Goal: Connect with others: Connect with others

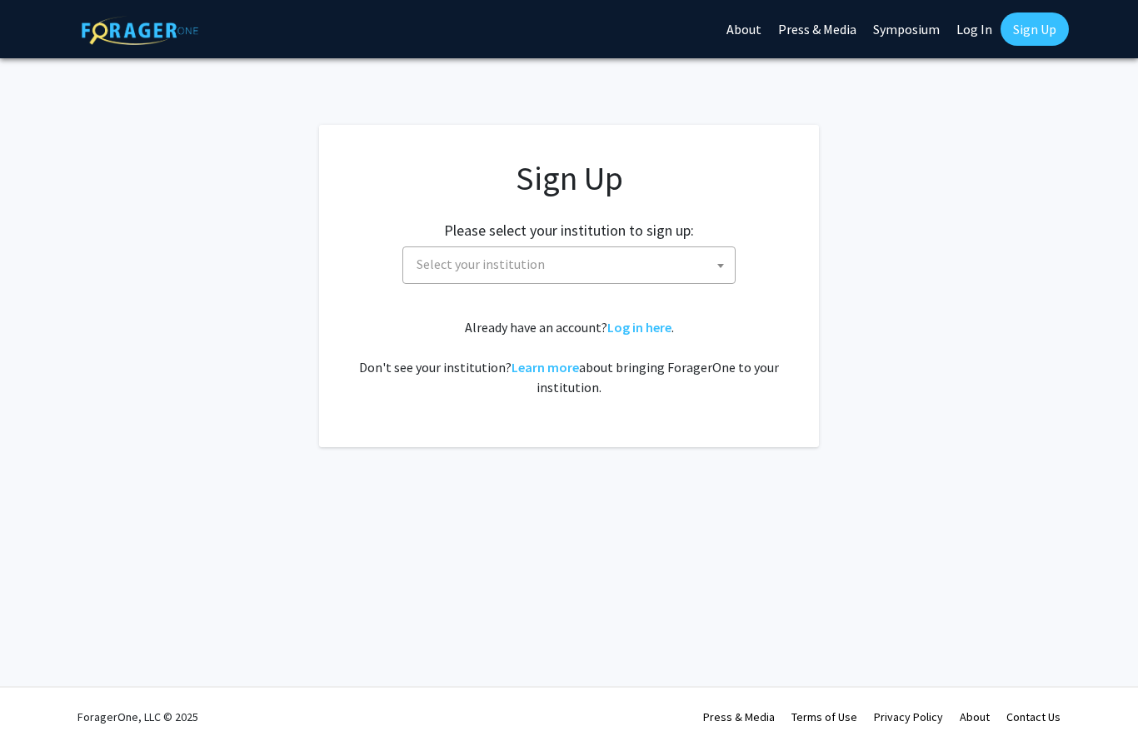
click at [631, 258] on span "Select your institution" at bounding box center [572, 264] width 325 height 34
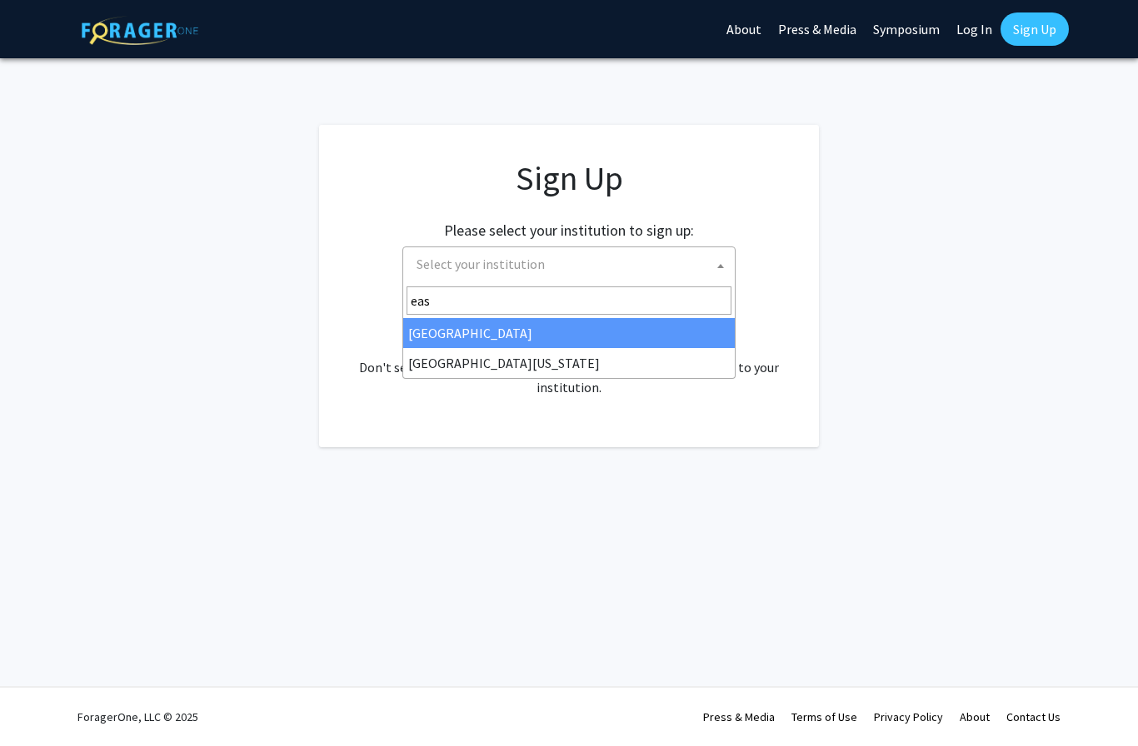
type input "east"
select select "17"
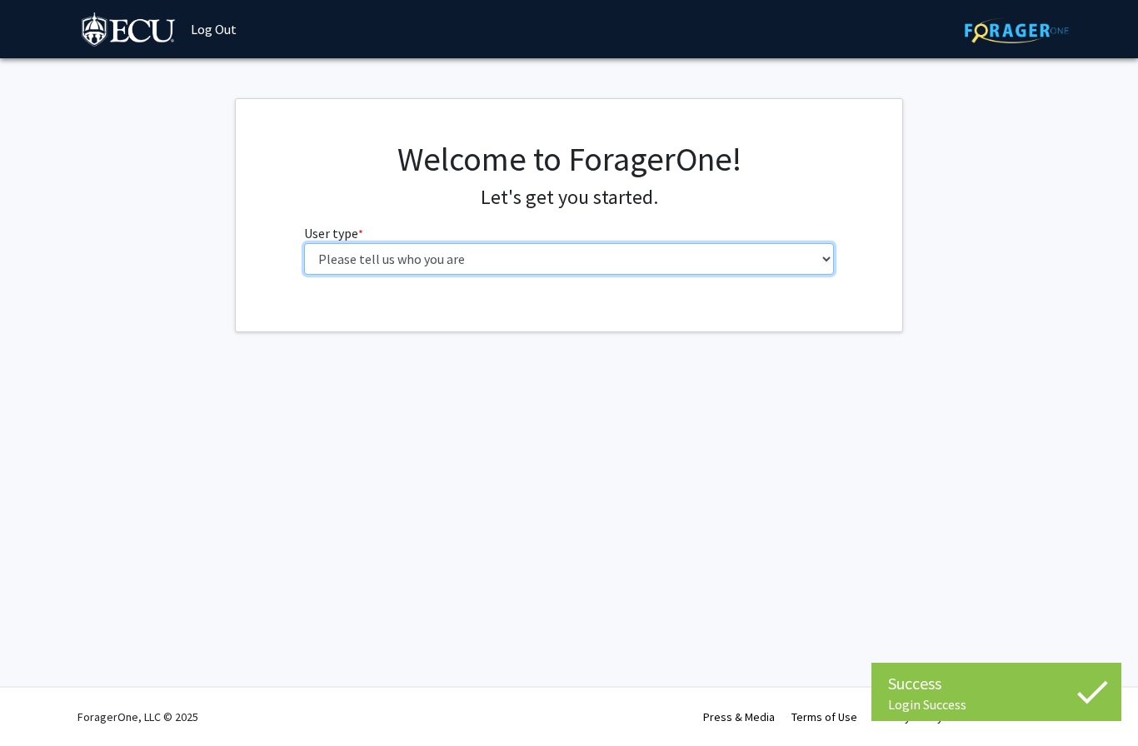
click at [582, 258] on select "Please tell us who you are Undergraduate Student Master's Student Doctoral Cand…" at bounding box center [569, 259] width 531 height 32
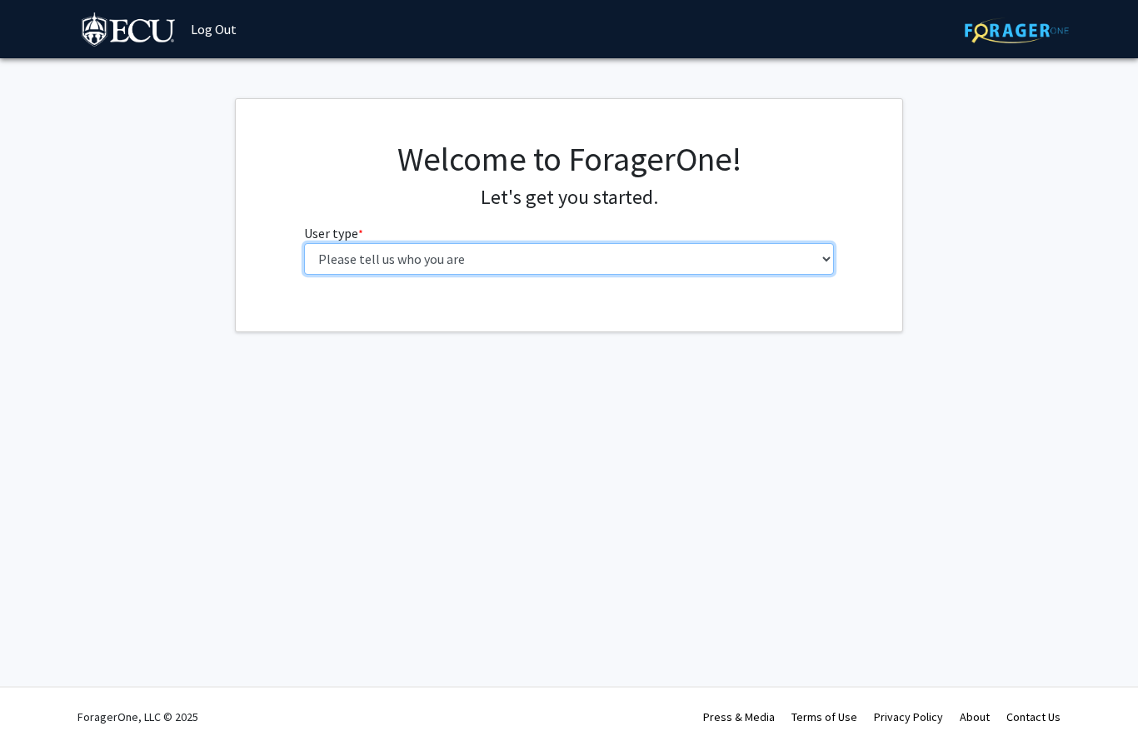
select select "1: undergrad"
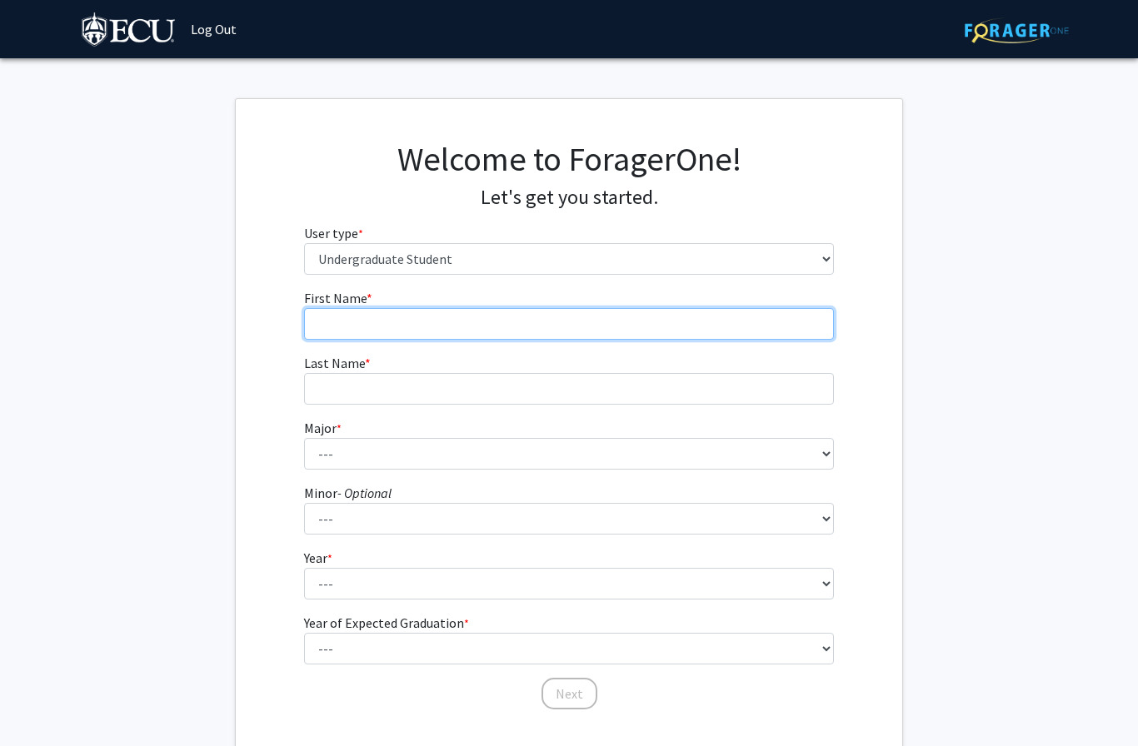
click at [643, 322] on input "First Name * required" at bounding box center [569, 324] width 531 height 32
type input "Fatema"
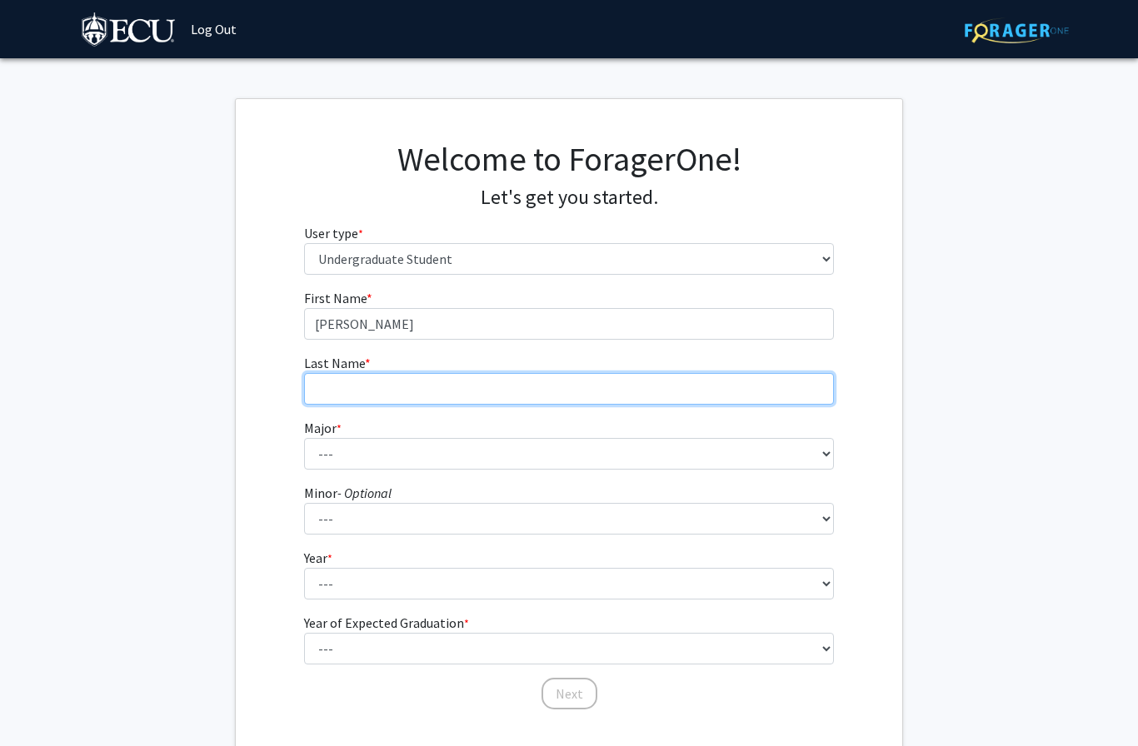
click at [492, 390] on input "Last Name * required" at bounding box center [569, 389] width 531 height 32
type input "Akbari"
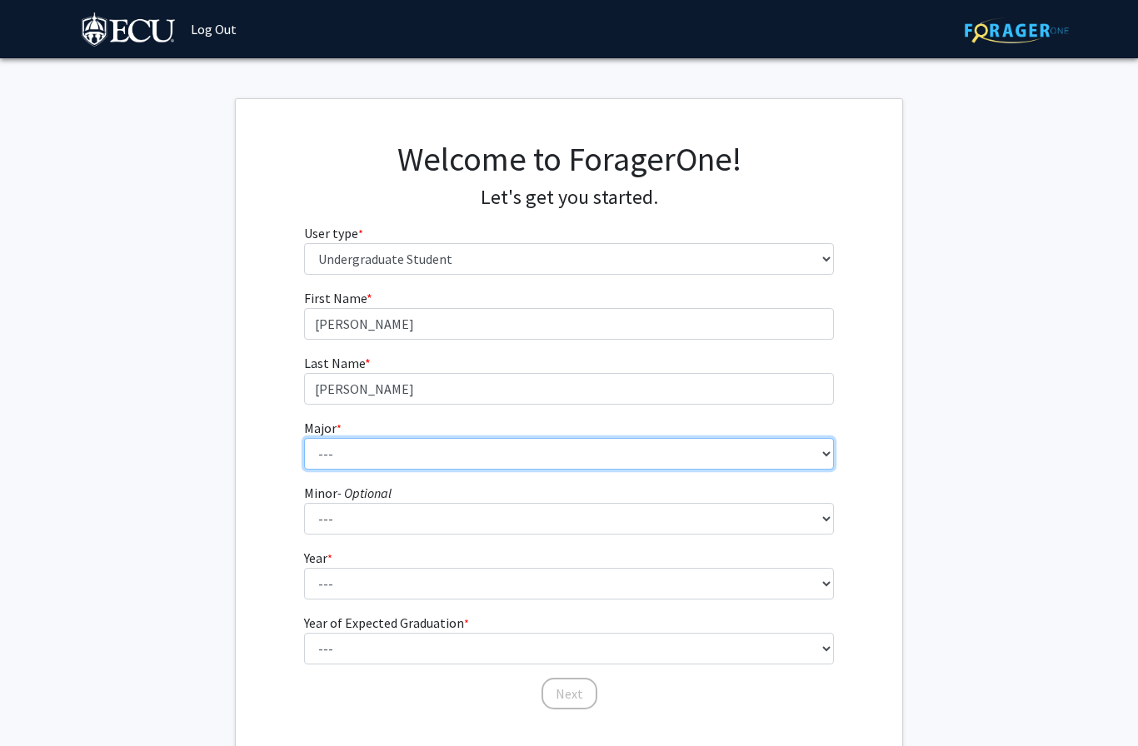
click at [413, 460] on select "--- Accounting African and African American Studies Anthropology Applied Atmosp…" at bounding box center [569, 454] width 531 height 32
select select "11: 1309"
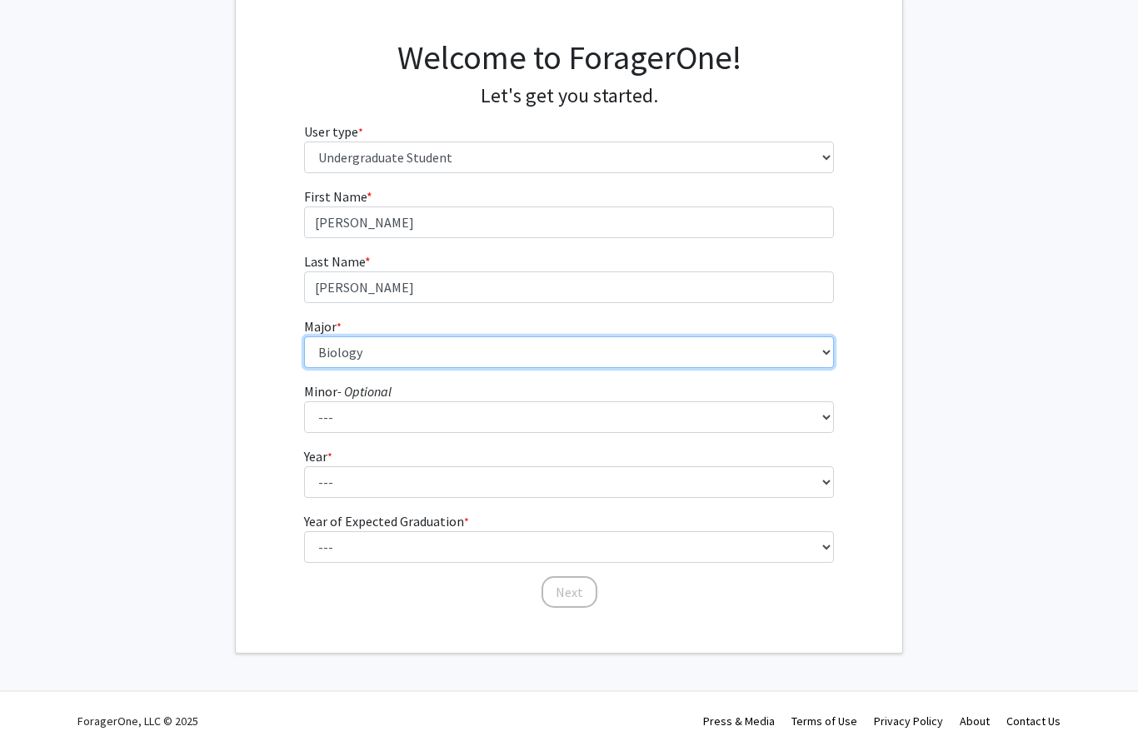
scroll to position [105, 0]
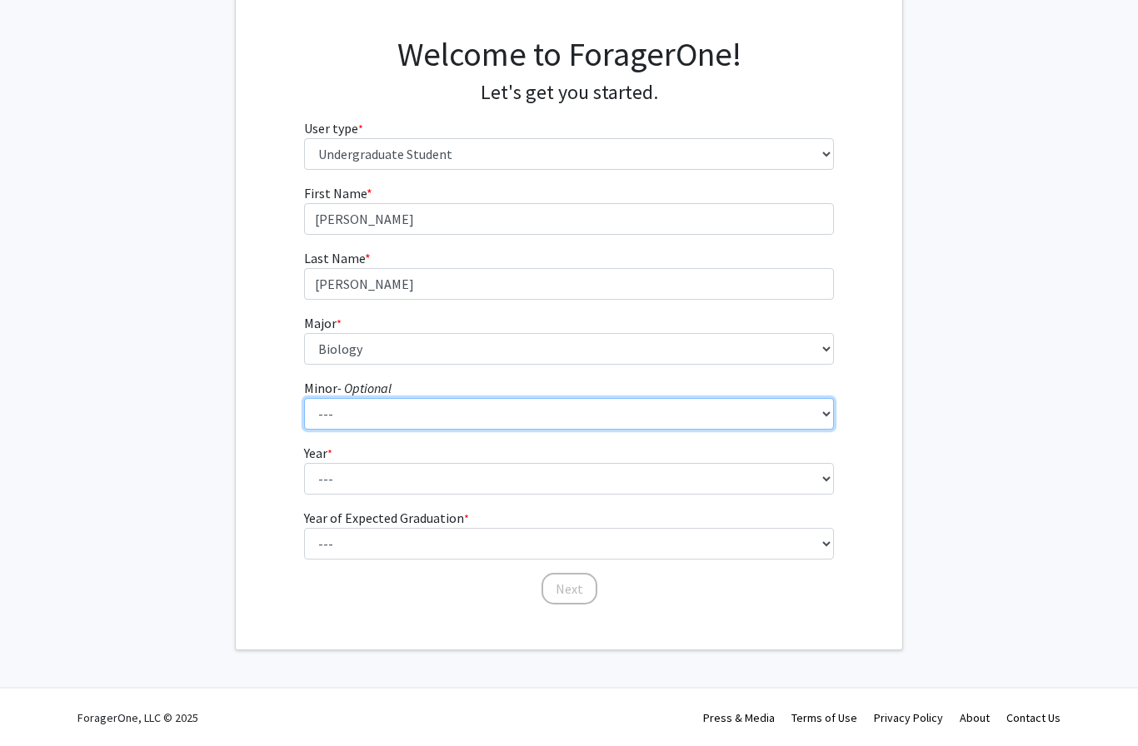
click at [592, 426] on select "--- Aerospace Studies African and African American Studies Alcohol and Drug Stu…" at bounding box center [569, 414] width 531 height 32
select select "66: 1011"
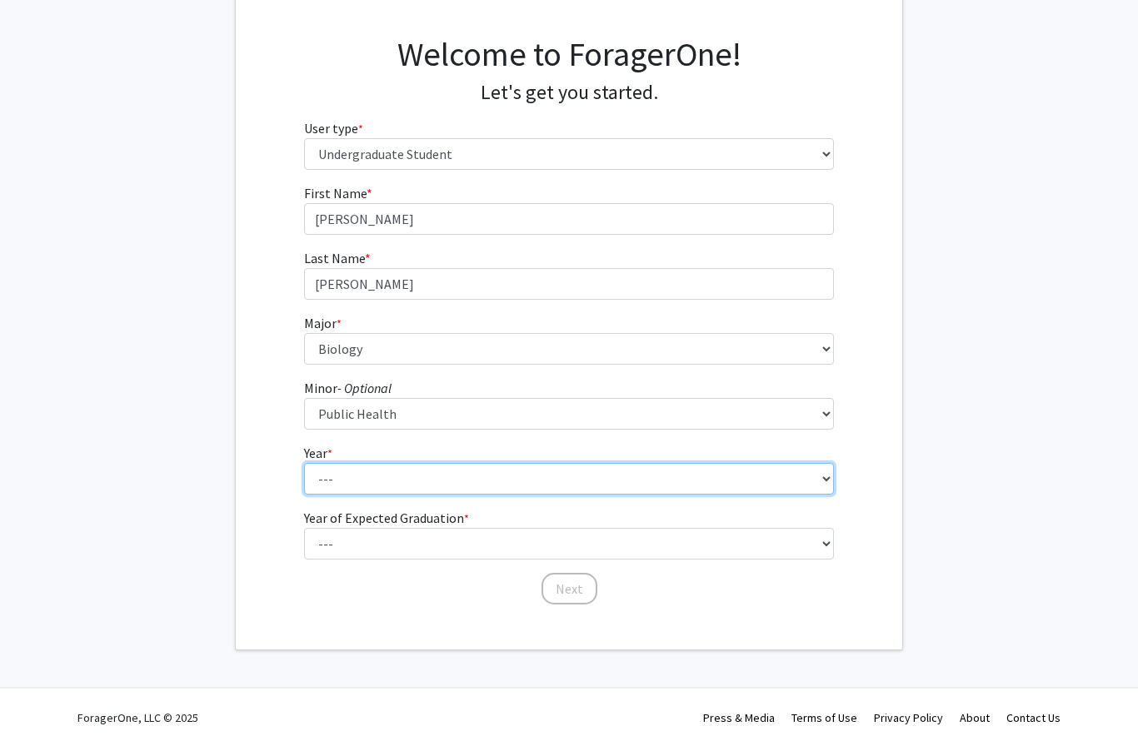
click at [467, 481] on select "--- First-year Sophomore Junior Senior Postbaccalaureate Certificate" at bounding box center [569, 479] width 531 height 32
select select "4: senior"
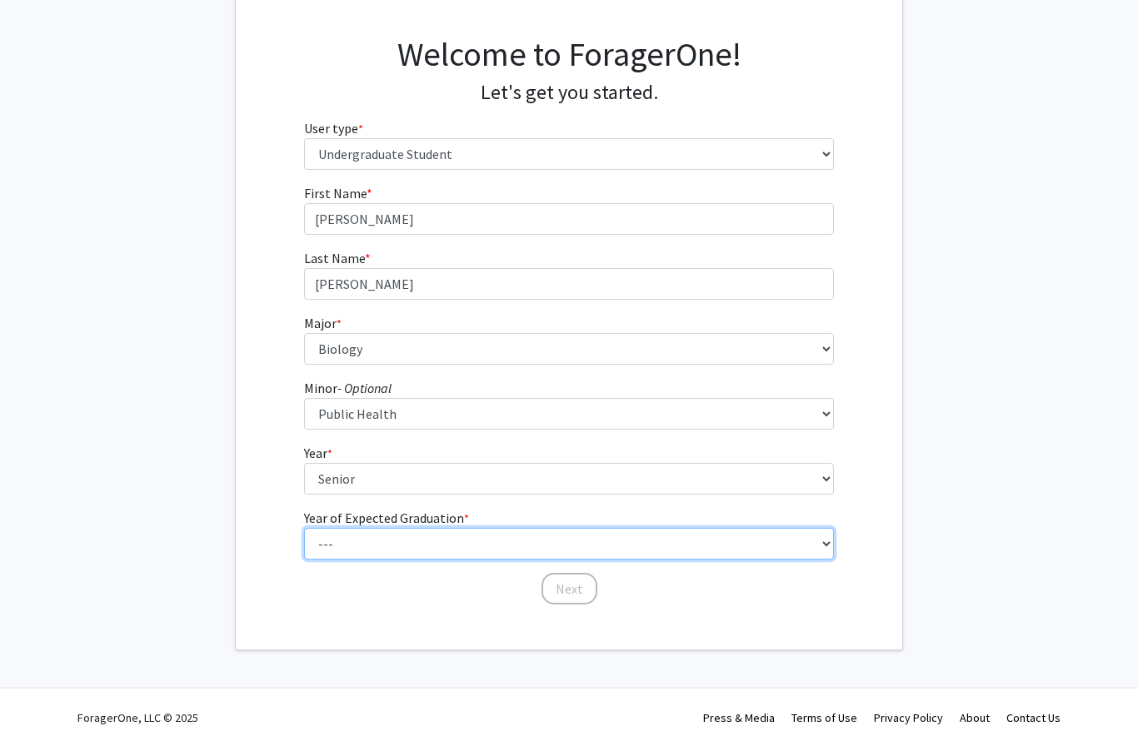
click at [497, 557] on select "--- 2025 2026 2027 2028 2029 2030 2031 2032 2033 2034" at bounding box center [569, 544] width 531 height 32
select select "3: 2027"
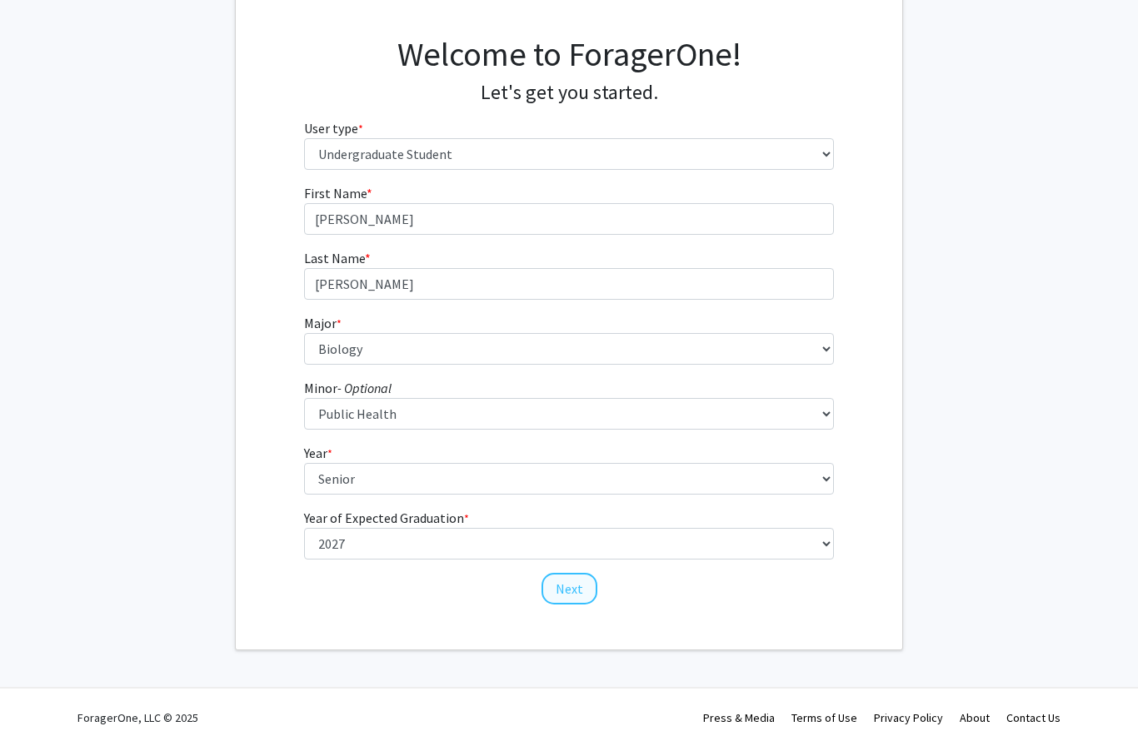
click at [572, 589] on button "Next" at bounding box center [570, 589] width 56 height 32
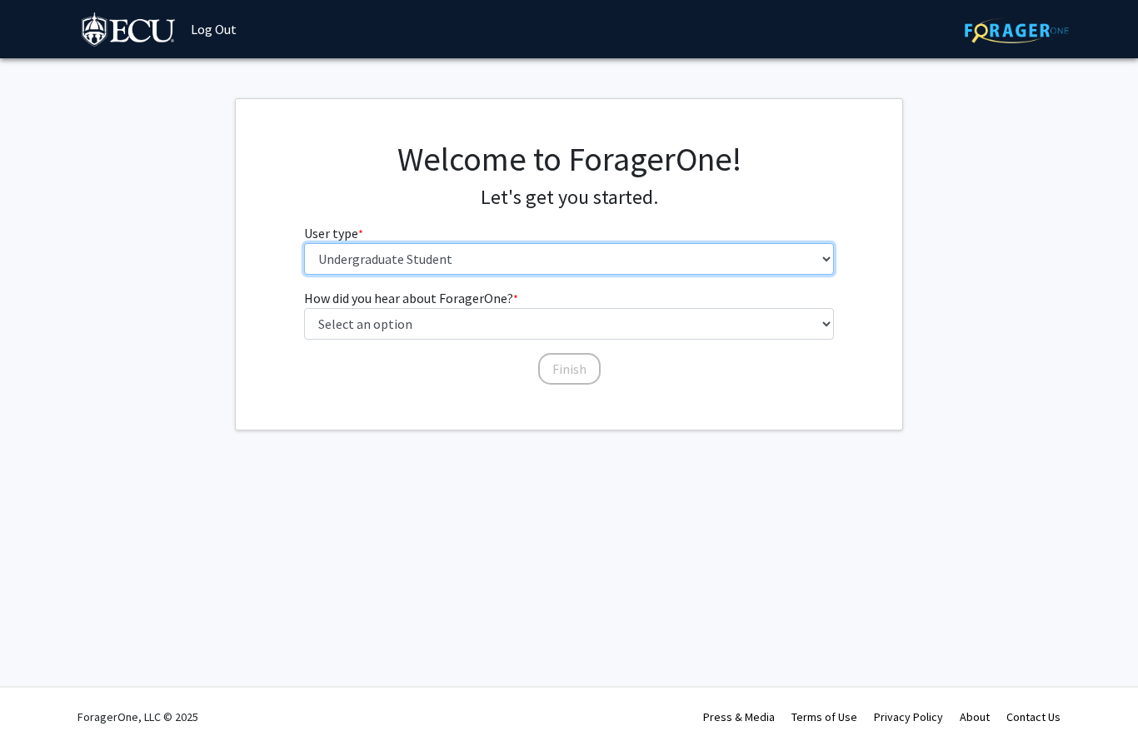
click at [496, 254] on select "Please tell us who you are Undergraduate Student Master's Student Doctoral Cand…" at bounding box center [569, 259] width 531 height 32
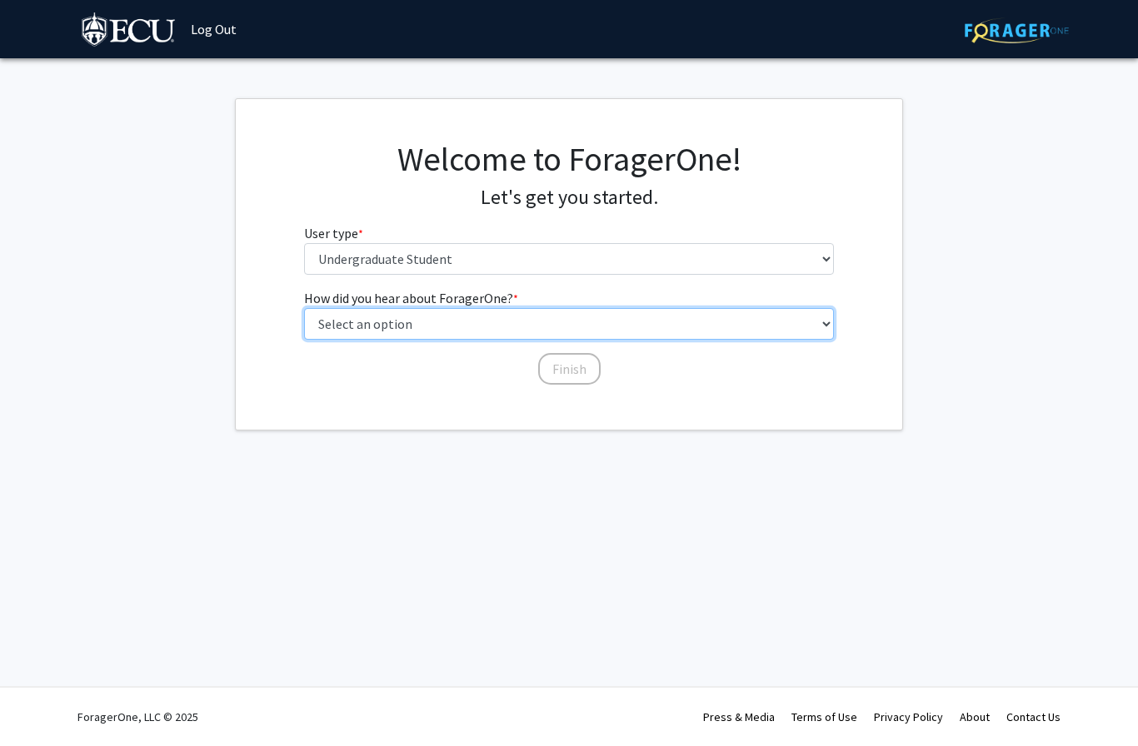
click at [550, 322] on select "Select an option Peer/student recommendation Faculty/staff recommendation Unive…" at bounding box center [569, 324] width 531 height 32
click at [596, 322] on select "Select an option Peer/student recommendation Faculty/staff recommendation Unive…" at bounding box center [569, 324] width 531 height 32
select select "1: peer_recommendation"
click at [518, 324] on select "Select an option Peer/student recommendation Faculty/staff recommendation Unive…" at bounding box center [569, 324] width 531 height 32
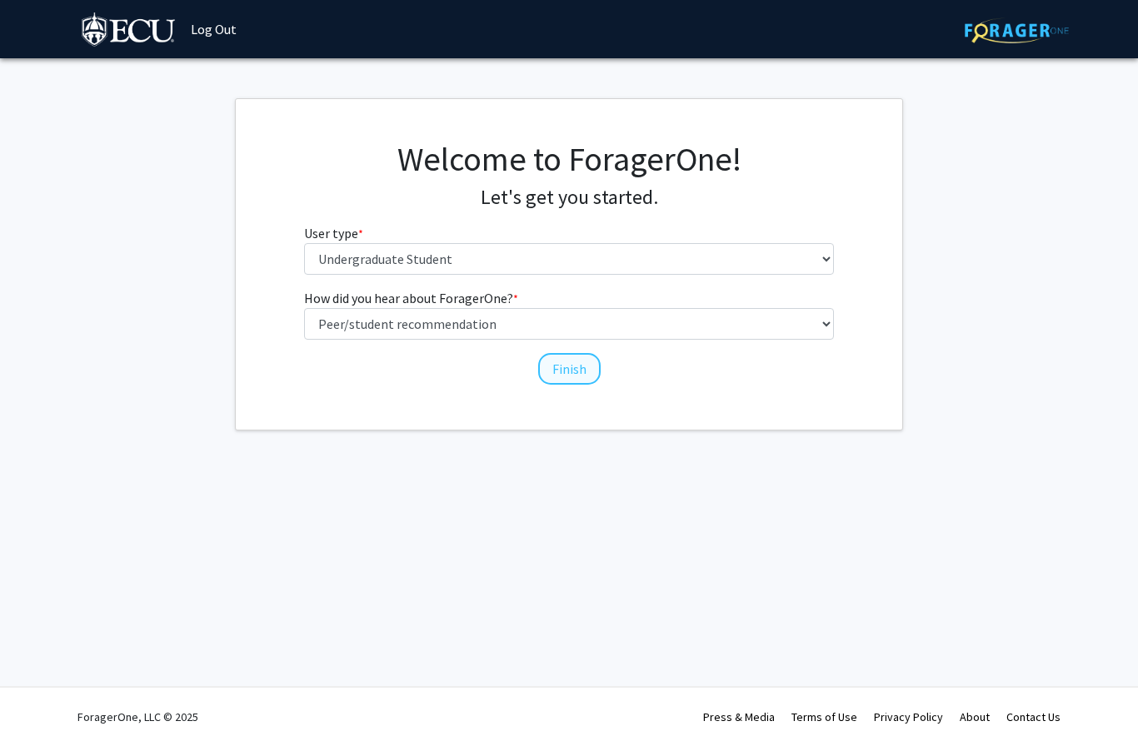
click at [562, 363] on button "Finish" at bounding box center [569, 369] width 62 height 32
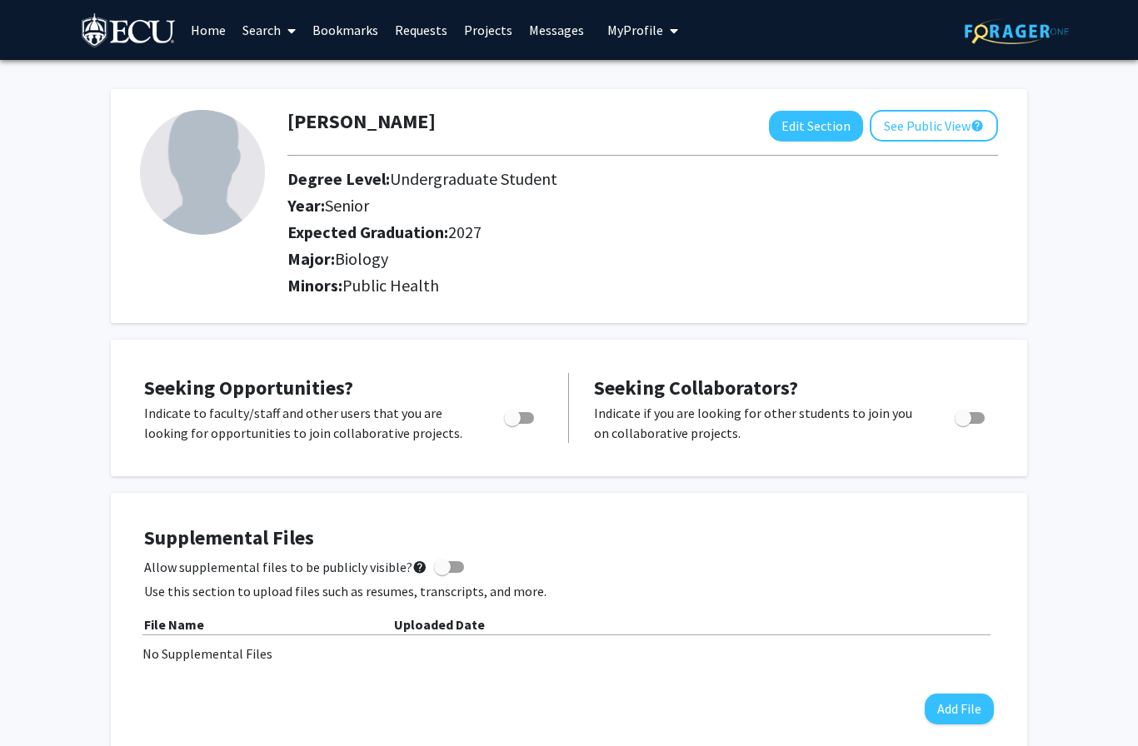
click at [198, 21] on link "Home" at bounding box center [208, 30] width 52 height 58
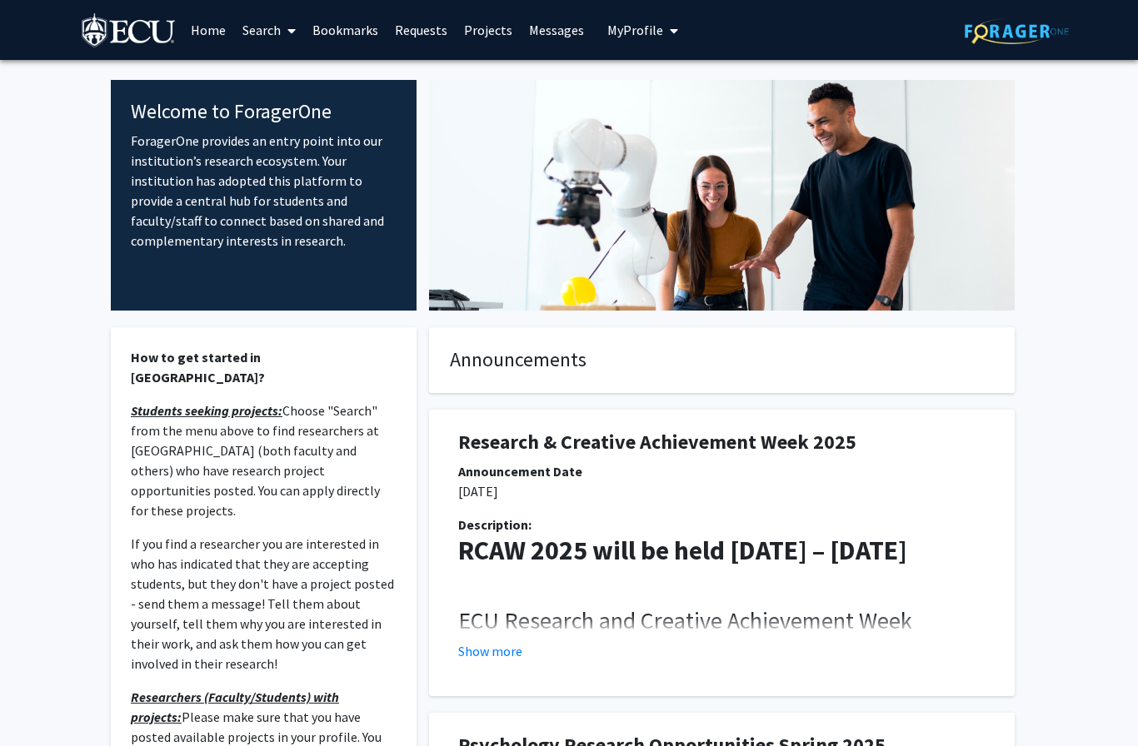
click at [359, 24] on link "Bookmarks" at bounding box center [345, 30] width 82 height 58
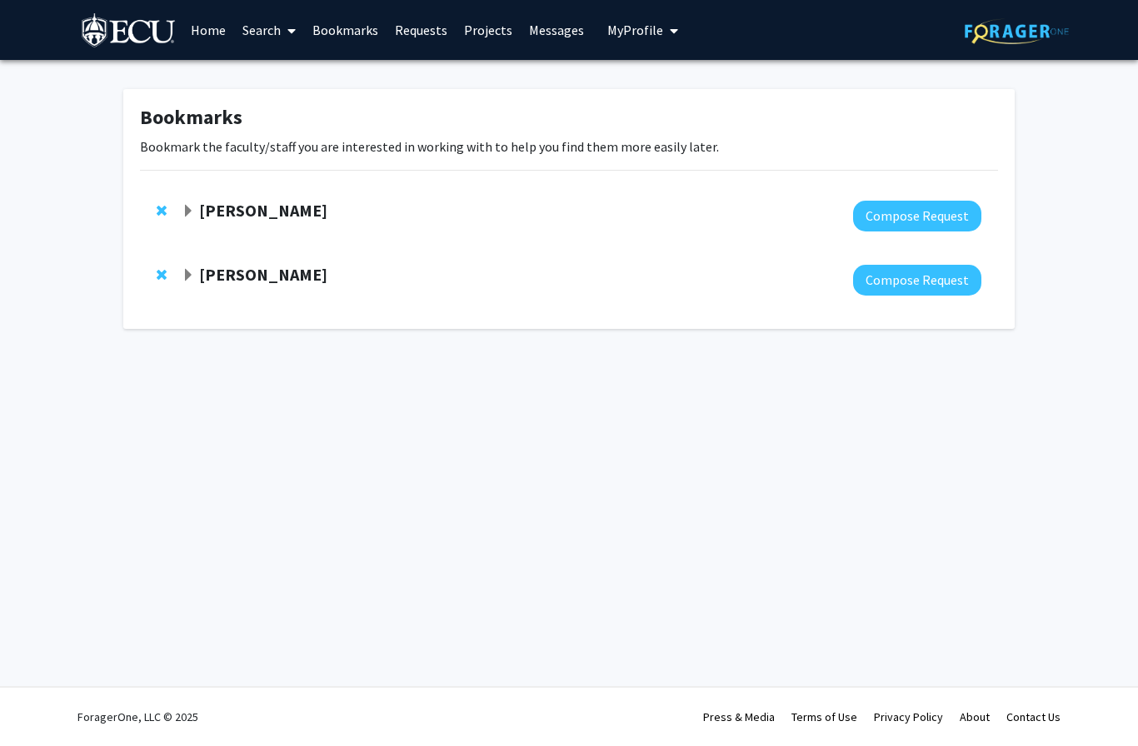
click at [252, 26] on link "Search" at bounding box center [269, 30] width 70 height 58
click at [324, 71] on span "Faculty/Staff" at bounding box center [295, 76] width 122 height 33
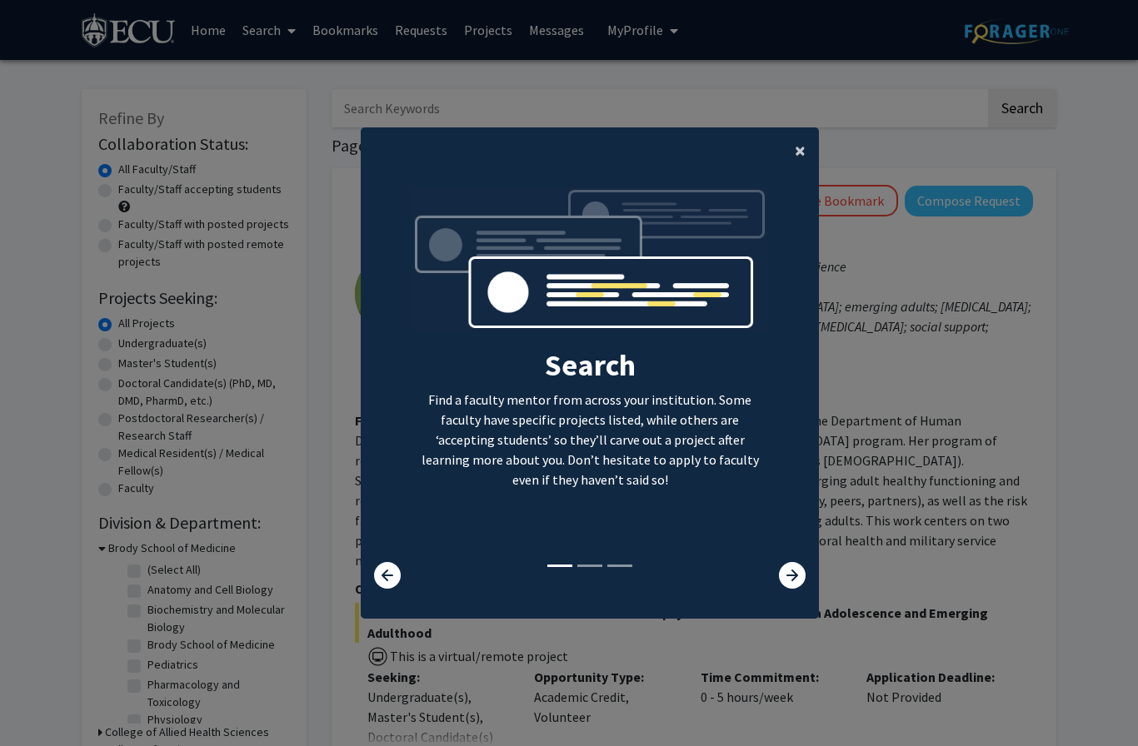
click at [800, 163] on span "×" at bounding box center [800, 150] width 11 height 26
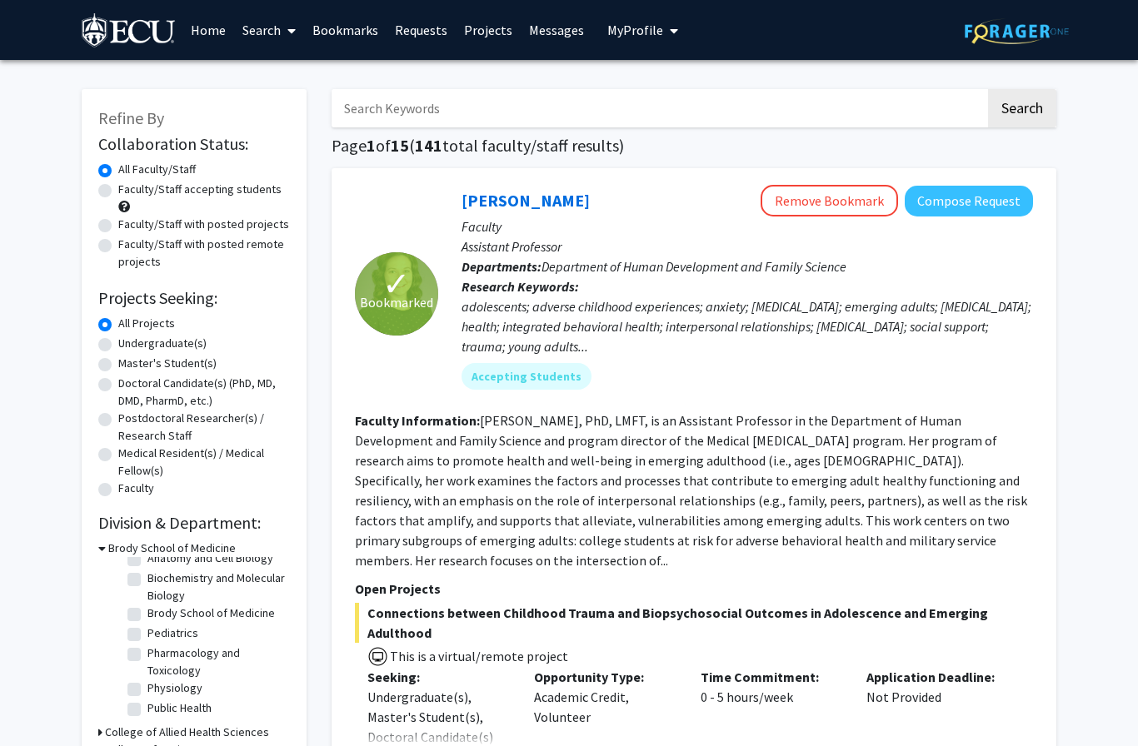
scroll to position [32, 0]
click at [263, 187] on label "Faculty/Staff accepting students" at bounding box center [199, 189] width 163 height 17
click at [129, 187] on input "Faculty/Staff accepting students" at bounding box center [123, 186] width 11 height 11
radio input "true"
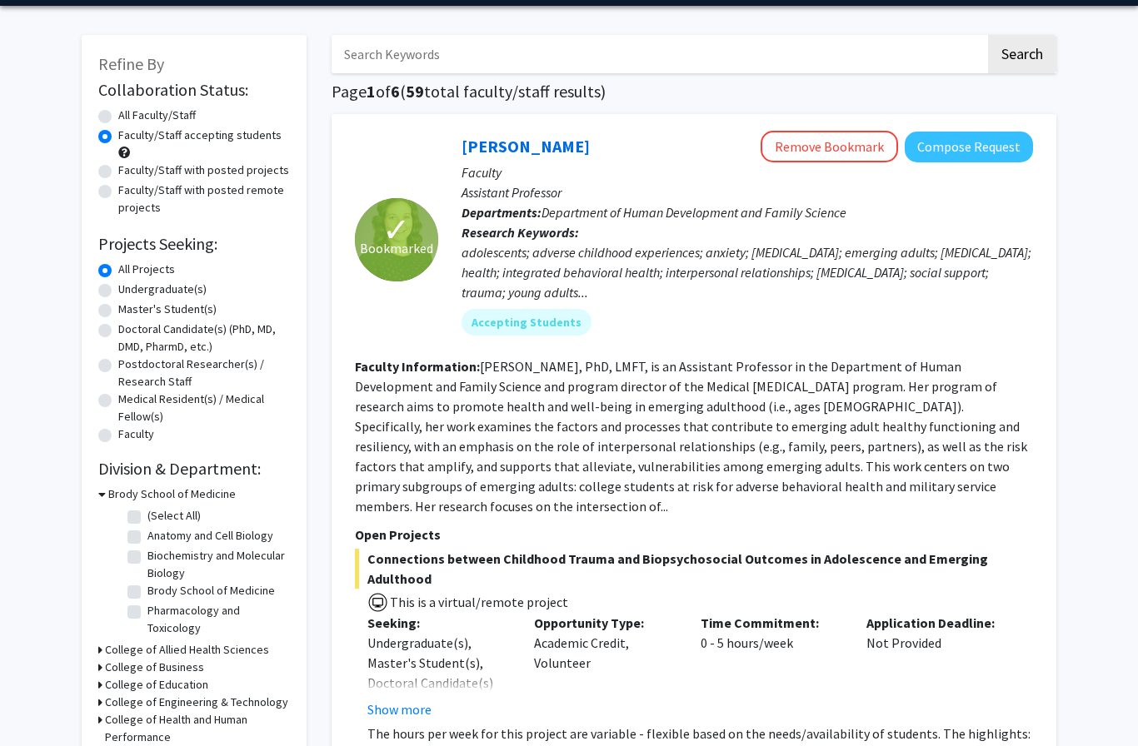
scroll to position [54, 0]
click at [168, 290] on label "Undergraduate(s)" at bounding box center [162, 289] width 88 height 17
click at [129, 290] on input "Undergraduate(s)" at bounding box center [123, 286] width 11 height 11
radio input "true"
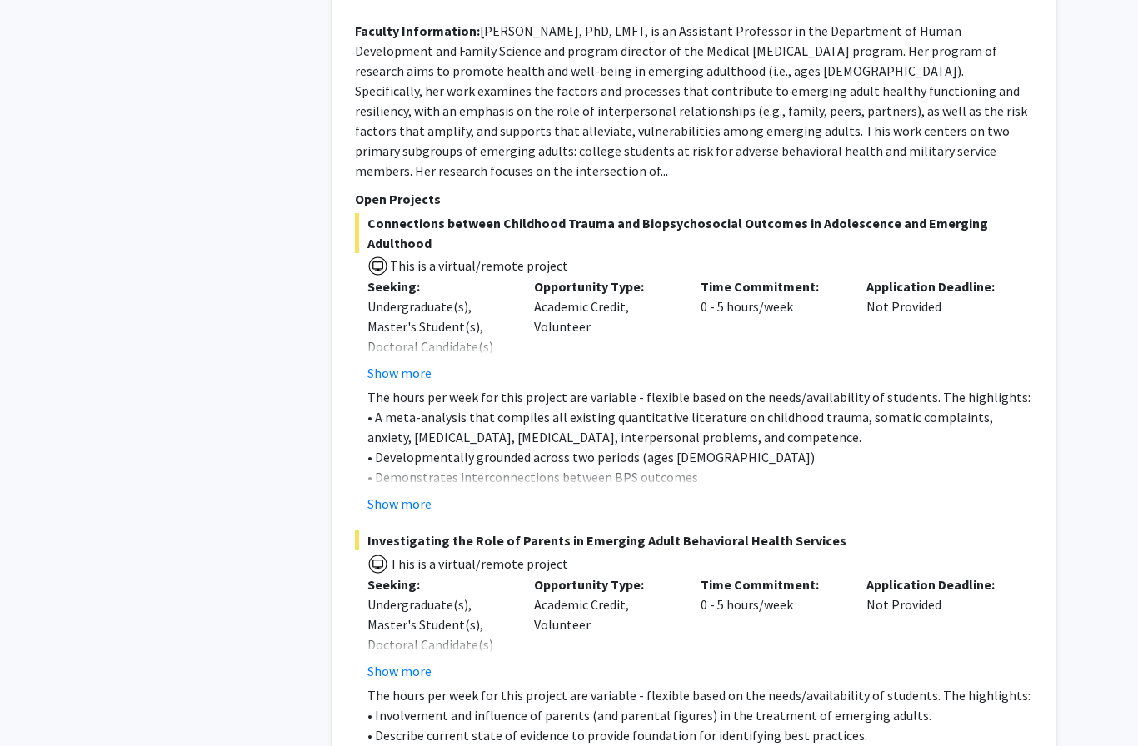
scroll to position [3866, 0]
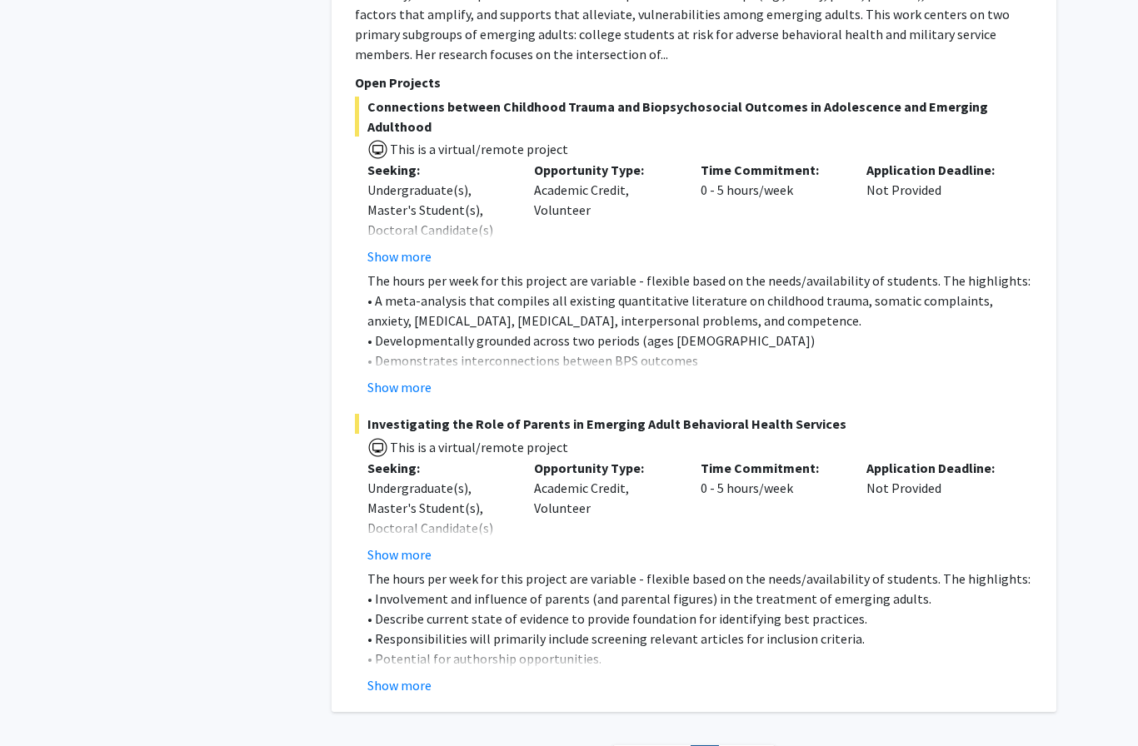
click at [755, 746] on span "Next »" at bounding box center [747, 759] width 36 height 17
click at [747, 746] on span "Next »" at bounding box center [747, 759] width 36 height 17
click at [741, 746] on span "Next »" at bounding box center [747, 759] width 36 height 17
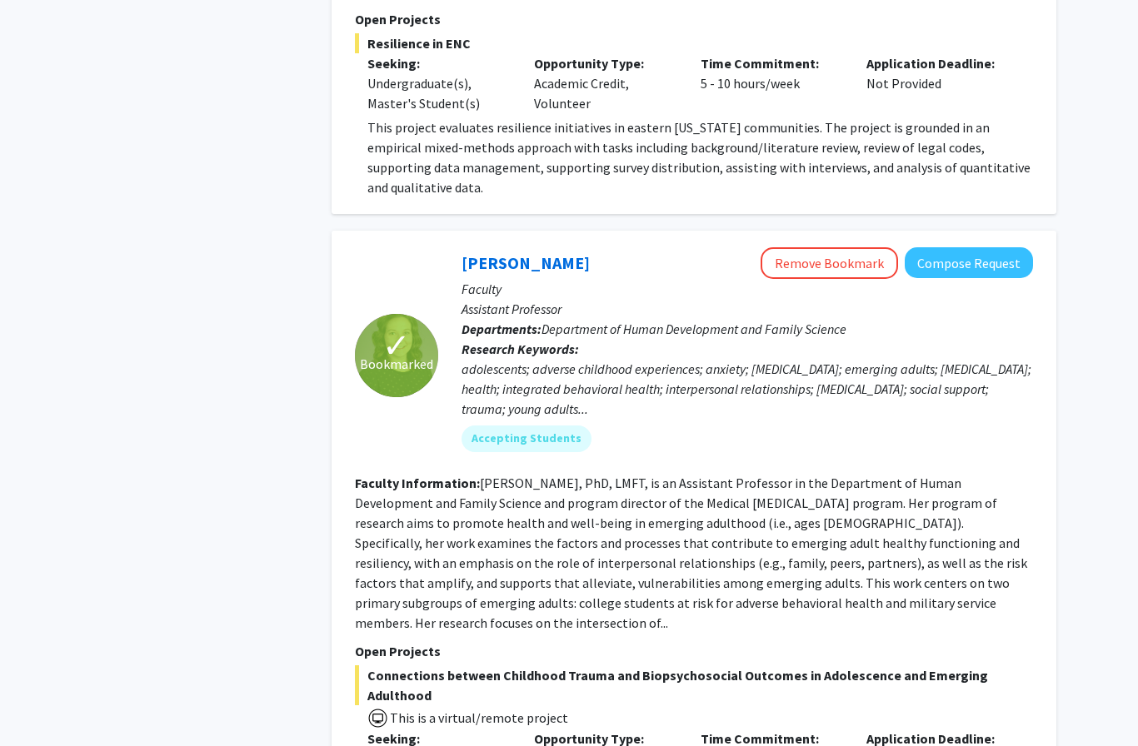
scroll to position [3298, 0]
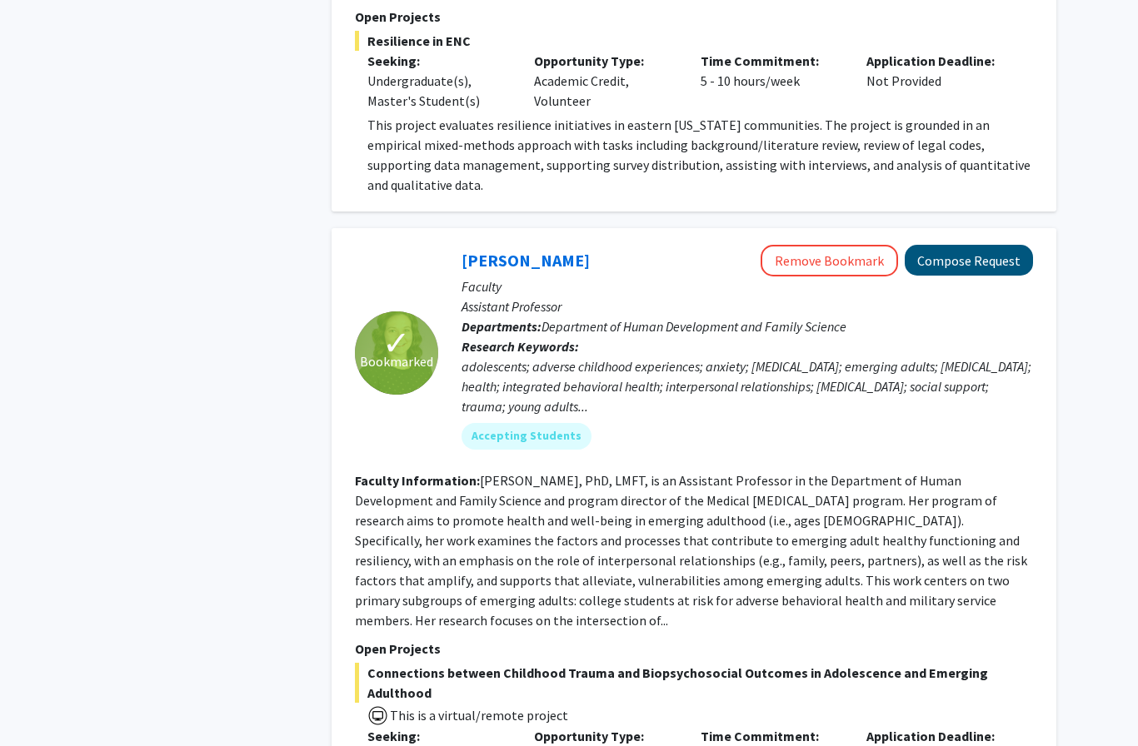
click at [992, 246] on button "Compose Request" at bounding box center [969, 261] width 128 height 31
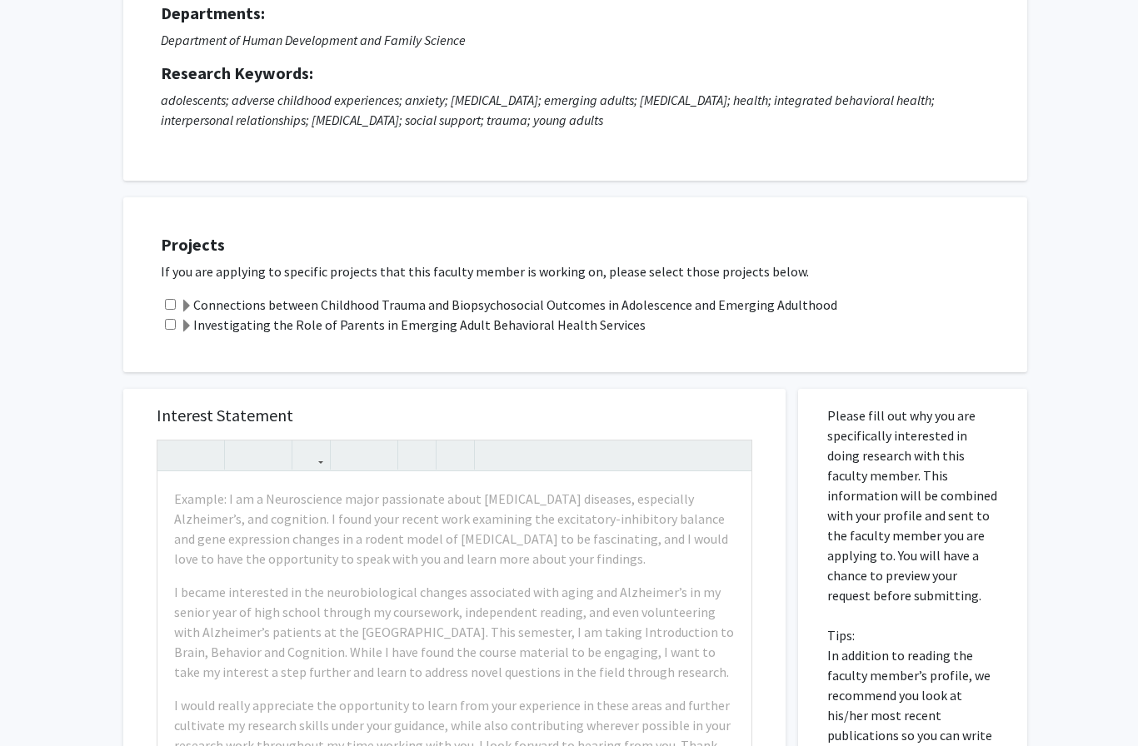
scroll to position [173, 0]
click at [602, 326] on label "Investigating the Role of Parents in Emerging Adult Behavioral Health Services" at bounding box center [413, 324] width 466 height 20
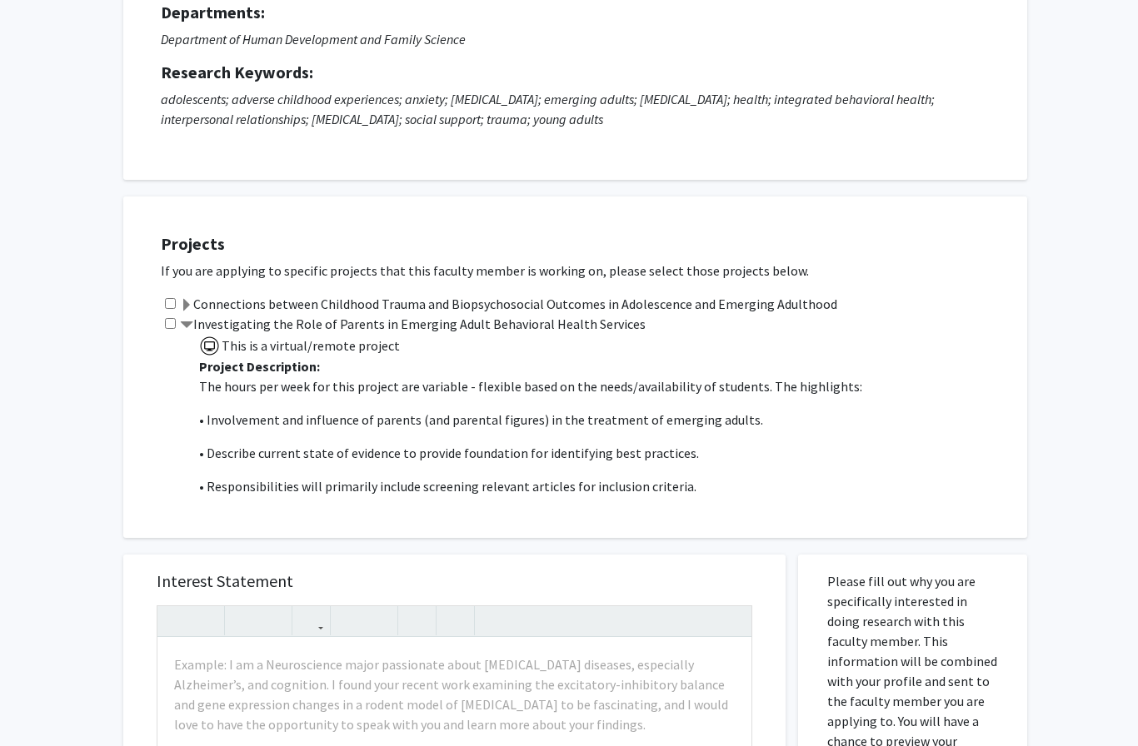
scroll to position [242, 0]
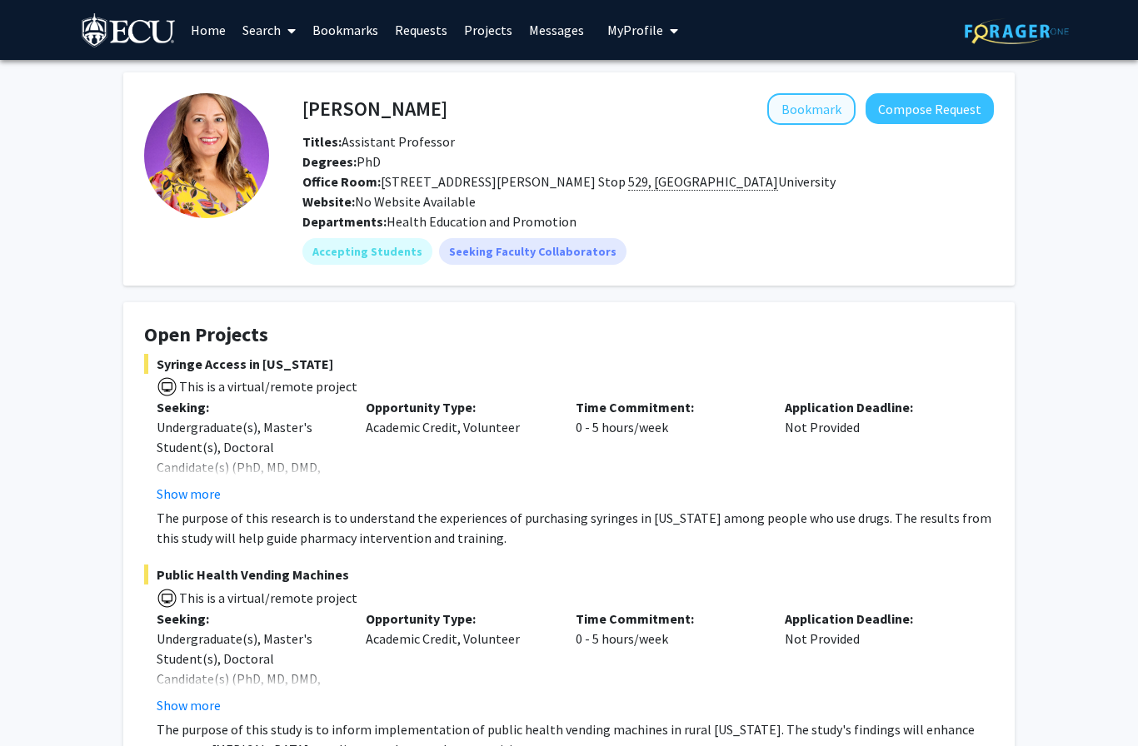
click at [823, 104] on button "Bookmark" at bounding box center [811, 109] width 88 height 32
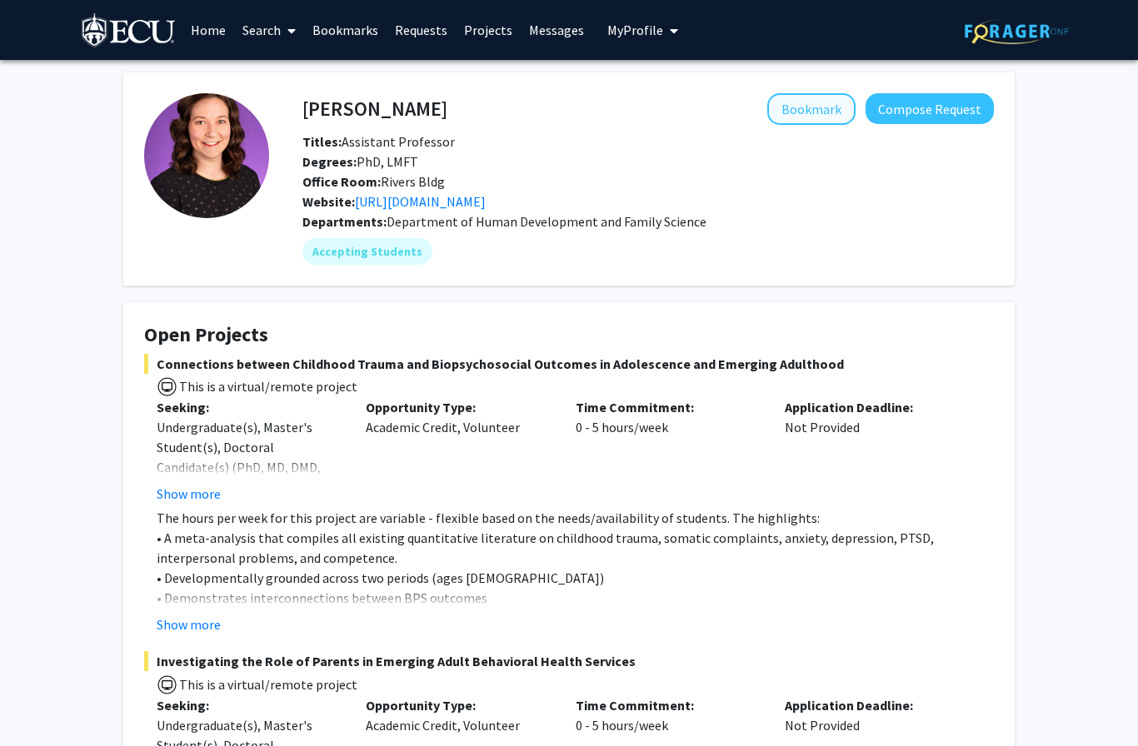
click at [830, 104] on button "Bookmark" at bounding box center [811, 109] width 88 height 32
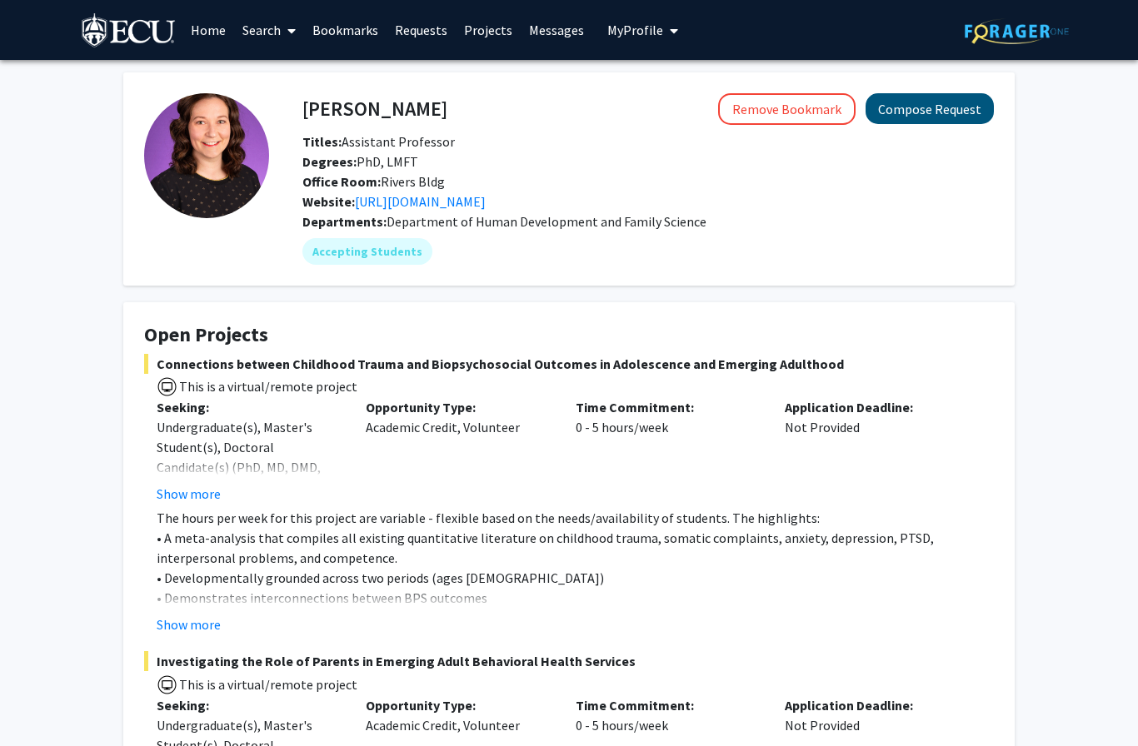
click at [941, 107] on button "Compose Request" at bounding box center [930, 108] width 128 height 31
